Goal: Task Accomplishment & Management: Complete application form

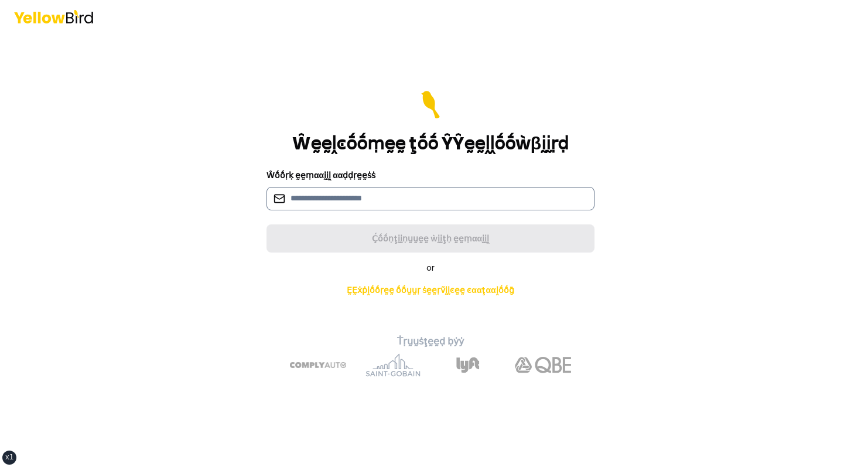
click at [287, 196] on input at bounding box center [430, 198] width 328 height 23
click at [198, 194] on div "Ŵḛḛḽͼṓṓṃḛḛ ţṓṓ ŶŶḛḛḽḽṓṓẁβḭḭṛḍ Ŵṓṓṛḳ ḛḛṃααḭḭḽ ααḍḍṛḛḛṡṡ Ḉṓṓṇţḭḭṇṵṵḛḛ ẁḭḭţḥ ḛḛṃαα…" at bounding box center [430, 233] width 861 height 467
click at [393, 73] on main "Ŵḛḛḽͼṓṓṃḛḛ ţṓṓ ŶŶḛḛḽḽṓṓẁβḭḭṛḍ Ŵṓṓṛḳ ḛḛṃααḭḭḽ ααḍḍṛḛḛṡṡ Ḉṓṓṇţḭḭṇṵṵḛḛ ẁḭḭţḥ ḛḛṃαα…" at bounding box center [430, 250] width 450 height 434
click at [375, 142] on h1 "Ŵḛḛḽͼṓṓṃḛḛ ţṓṓ ŶŶḛḛḽḽṓṓẁβḭḭṛḍ" at bounding box center [430, 143] width 276 height 21
click at [335, 224] on form "Ŵḛḛḽͼṓṓṃḛḛ ţṓṓ ŶŶḛḛḽḽṓṓẁβḭḭṛḍ Ŵṓṓṛḳ ḛḛṃααḭḭḽ ααḍḍṛḛḛṡṡ Ḉṓṓṇţḭḭṇṵṵḛḛ ẁḭḭţḥ ḛḛṃαα…" at bounding box center [430, 172] width 328 height 162
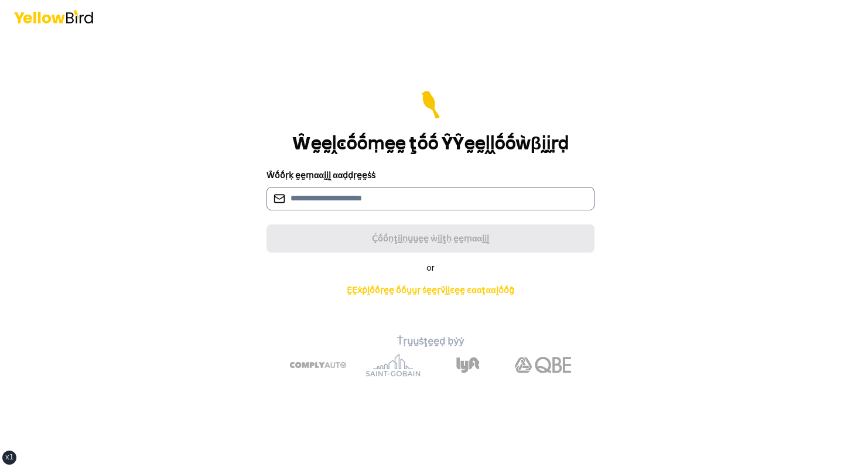
click at [348, 199] on input at bounding box center [430, 198] width 328 height 23
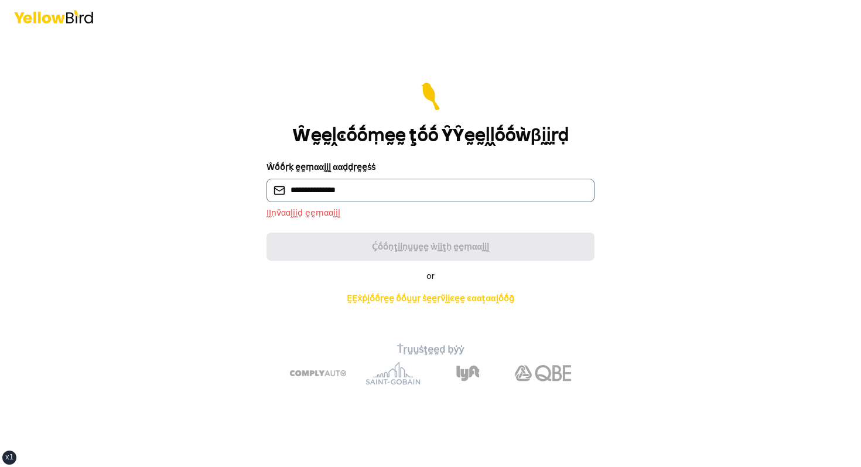
type input "**********"
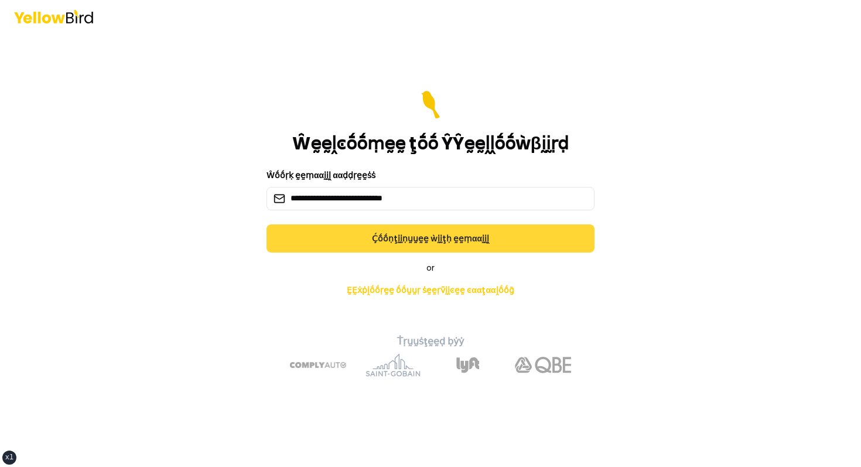
click at [381, 239] on button "Ḉṓṓṇţḭḭṇṵṵḛḛ ẁḭḭţḥ ḛḛṃααḭḭḽ" at bounding box center [430, 238] width 328 height 28
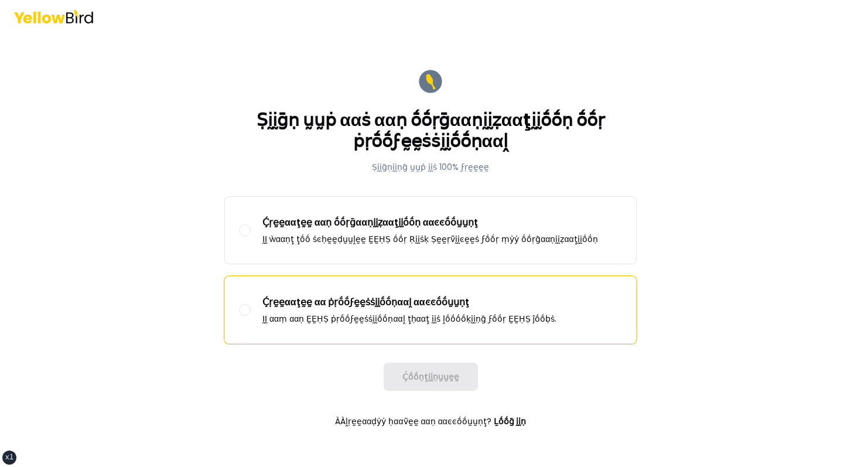
click at [333, 304] on p "Ḉṛḛḛααţḛḛ αα ṗṛṓṓϝḛḛṡṡḭḭṓṓṇααḽ ααͼͼṓṓṵṵṇţ" at bounding box center [409, 302] width 294 height 14
click at [251, 304] on button "Ḉṛḛḛααţḛḛ αα ṗṛṓṓϝḛḛṡṡḭḭṓṓṇααḽ ααͼͼṓṓṵṵṇţ ḬḬ ααṃ ααṇ ḚḚḤṢ ṗṛṓṓϝḛḛṡṡḭḭṓṓṇααḽ ţḥα…" at bounding box center [245, 310] width 12 height 12
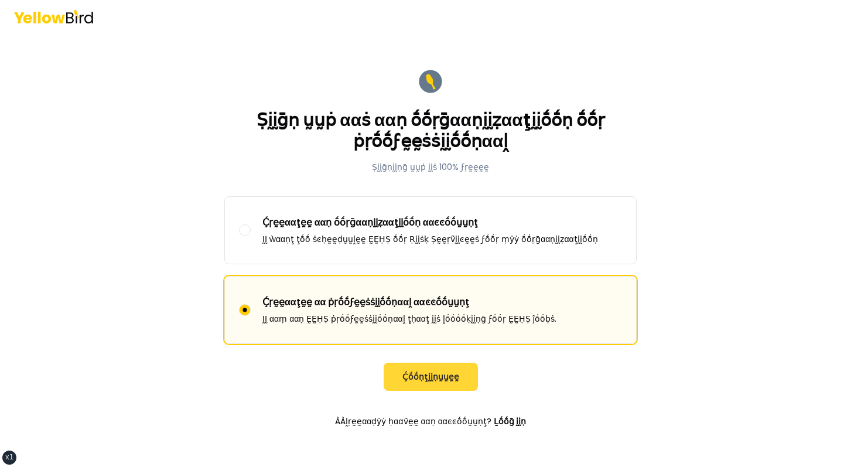
click at [432, 373] on button "Ḉṓṓṇţḭḭṇṵṵḛḛ" at bounding box center [430, 376] width 94 height 28
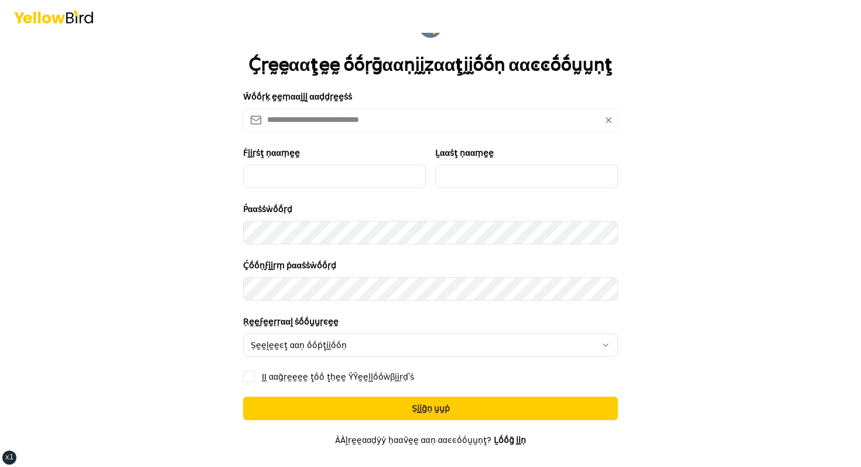
click at [174, 138] on div "**********" at bounding box center [430, 233] width 861 height 467
click at [252, 194] on form "**********" at bounding box center [430, 266] width 393 height 527
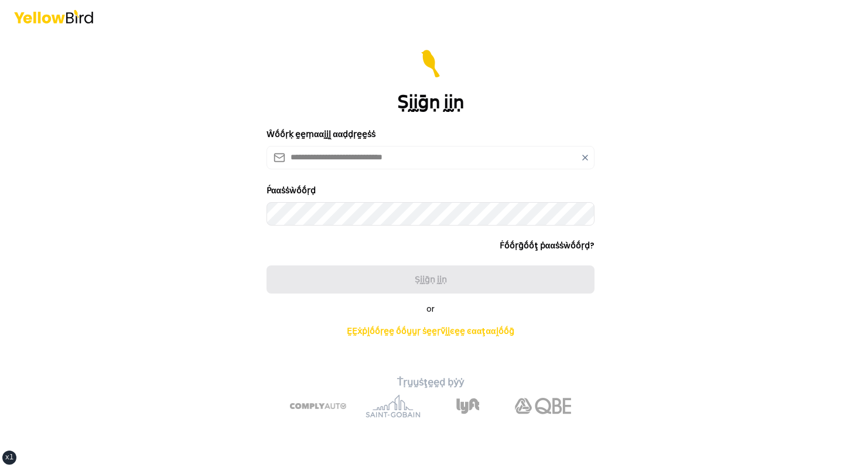
click at [584, 156] on icon at bounding box center [584, 157] width 5 height 5
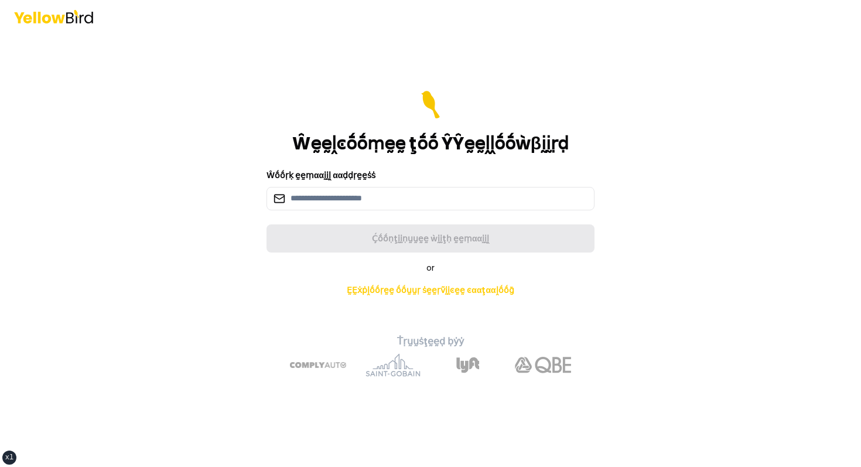
click at [505, 116] on div "Ŵḛḛḽͼṓṓṃḛḛ ţṓṓ ŶŶḛḛḽḽṓṓẁβḭḭṛḍ" at bounding box center [430, 122] width 328 height 63
click at [502, 56] on main "Ŵḛḛḽͼṓṓṃḛḛ ţṓṓ ŶŶḛḛḽḽṓṓẁβḭḭṛḍ Ŵṓṓṛḳ ḛḛṃααḭḭḽ ααḍḍṛḛḛṡṡ Ḉṓṓṇţḭḭṇṵṵḛḛ ẁḭḭţḥ ḛḛṃαα…" at bounding box center [430, 250] width 450 height 434
click at [482, 53] on main "Ŵḛḛḽͼṓṓṃḛḛ ţṓṓ ŶŶḛḛḽḽṓṓẁβḭḭṛḍ Ŵṓṓṛḳ ḛḛṃααḭḭḽ ααḍḍṛḛḛṡṡ Ḉṓṓṇţḭḭṇṵṵḛḛ ẁḭḭţḥ ḛḛṃαα…" at bounding box center [430, 250] width 450 height 434
